Goal: Information Seeking & Learning: Learn about a topic

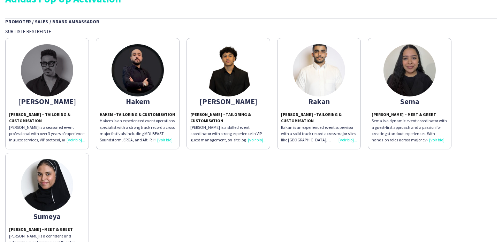
scroll to position [95, 0]
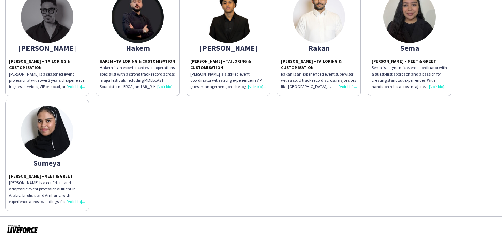
click at [77, 202] on div "[PERSON_NAME] – Meet & [PERSON_NAME] is a confident and adaptable event profess…" at bounding box center [47, 189] width 76 height 32
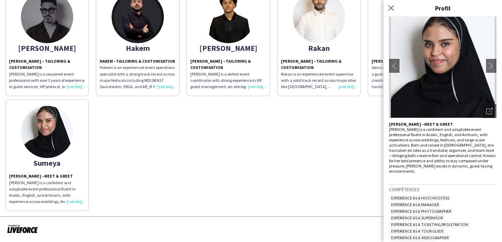
scroll to position [32, 0]
click at [446, 135] on p "[PERSON_NAME] is a confident and adaptable event professional fluent in Arabic,…" at bounding box center [442, 150] width 107 height 47
copy p "Amharic"
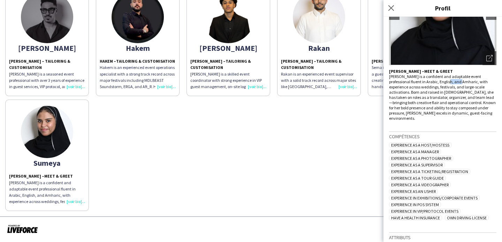
scroll to position [117, 0]
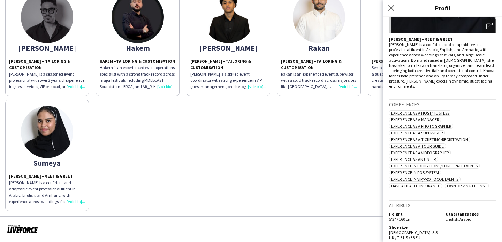
click at [339, 186] on div "[PERSON_NAME] – Tailoring & Customisation [PERSON_NAME] is a seasoned event pro…" at bounding box center [251, 96] width 492 height 230
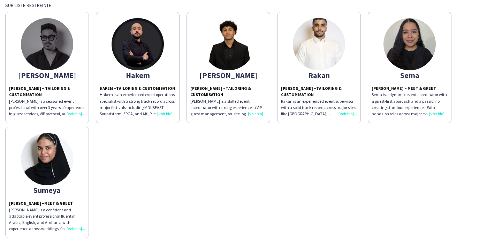
scroll to position [64, 0]
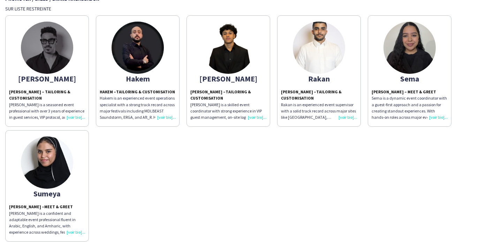
click at [347, 118] on div "Rakan Howaidi – Tailoring & Customisation Rakan is an experienced event supervi…" at bounding box center [319, 105] width 76 height 32
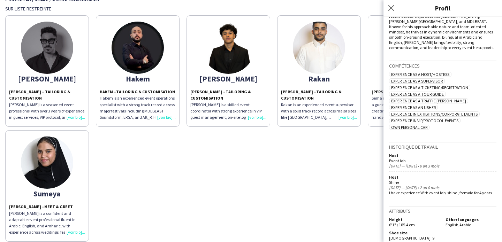
scroll to position [151, 0]
click at [342, 218] on div "[PERSON_NAME] – Tailoring & Customisation [PERSON_NAME] is a seasoned event pro…" at bounding box center [251, 127] width 492 height 230
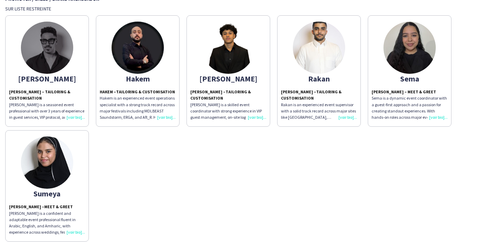
scroll to position [45, 0]
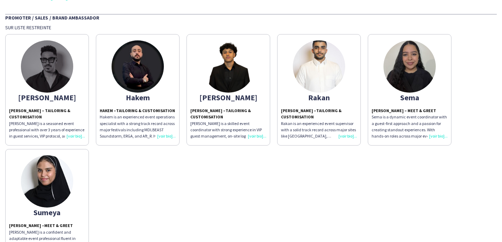
click at [78, 137] on div "[PERSON_NAME] – Tailoring & Customisation [PERSON_NAME] is a seasoned event pro…" at bounding box center [47, 124] width 76 height 32
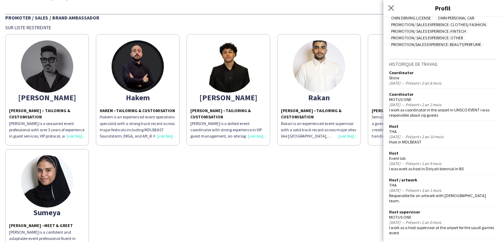
scroll to position [439, 0]
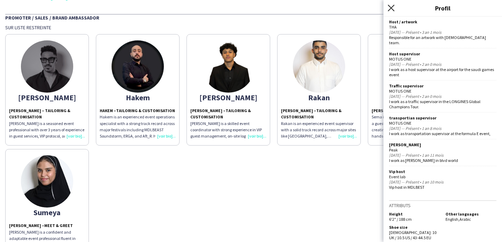
click at [392, 7] on icon at bounding box center [391, 8] width 7 height 7
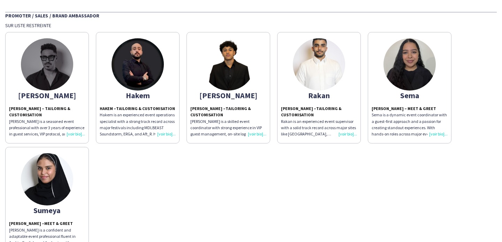
scroll to position [0, 0]
